Goal: Find specific page/section: Find specific page/section

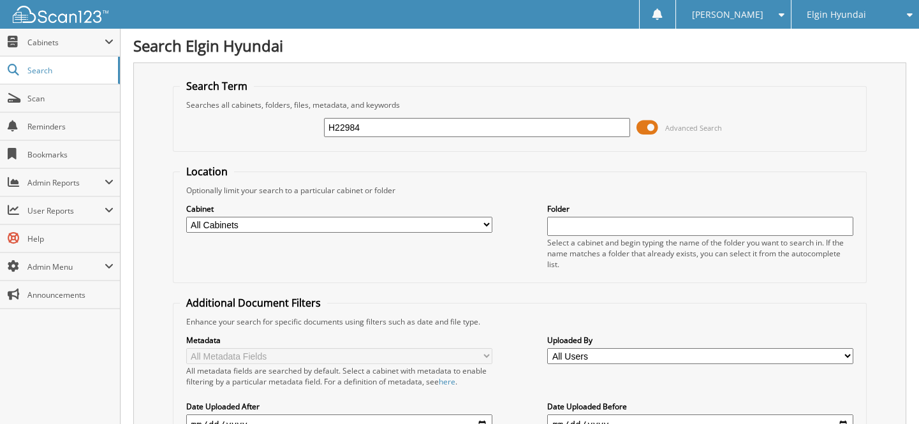
type input "H22984"
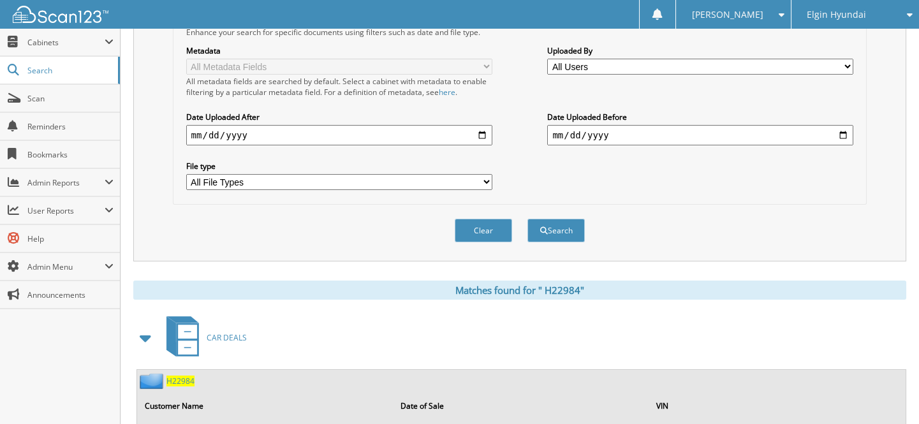
scroll to position [464, 0]
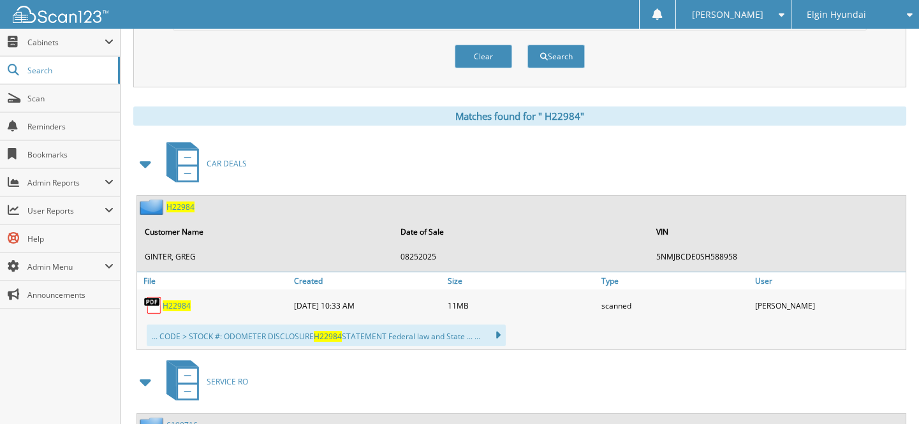
click at [175, 300] on span "H 2 2 9 8 4" at bounding box center [177, 305] width 28 height 11
click at [70, 98] on span "Scan" at bounding box center [70, 98] width 86 height 11
